Goal: Task Accomplishment & Management: Manage account settings

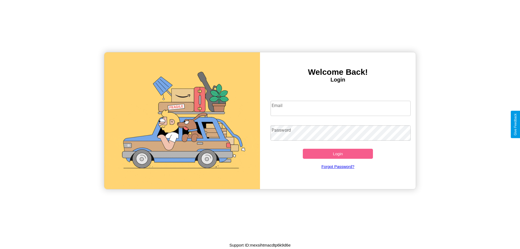
click at [340, 108] on input "Email" at bounding box center [341, 108] width 140 height 15
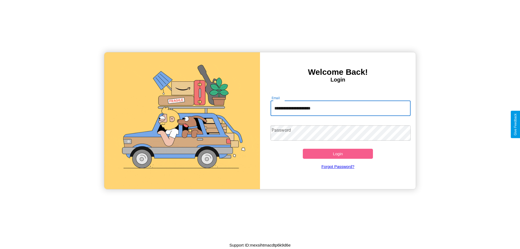
type input "**********"
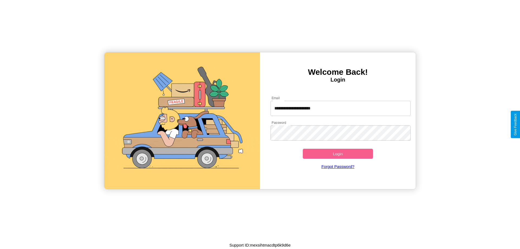
click at [338, 154] on button "Login" at bounding box center [338, 154] width 70 height 10
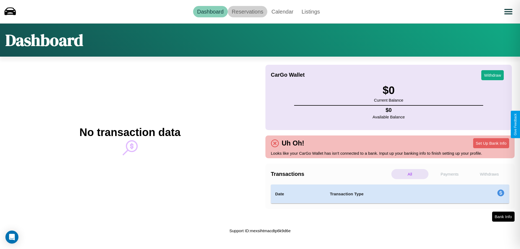
click at [247, 11] on link "Reservations" at bounding box center [248, 11] width 40 height 11
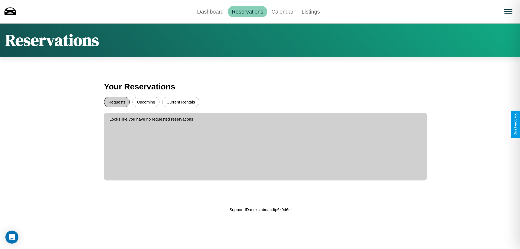
click at [117, 102] on button "Requests" at bounding box center [117, 102] width 26 height 11
click at [181, 102] on button "Current Rentals" at bounding box center [180, 102] width 37 height 11
click at [282, 11] on link "Calendar" at bounding box center [282, 11] width 30 height 11
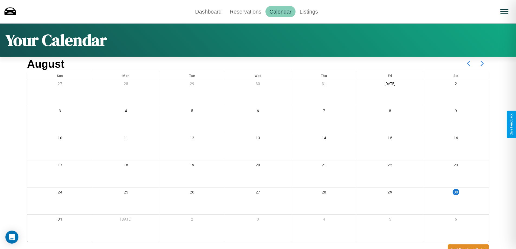
click at [482, 63] on icon at bounding box center [482, 64] width 14 height 14
